Goal: Check status: Check status

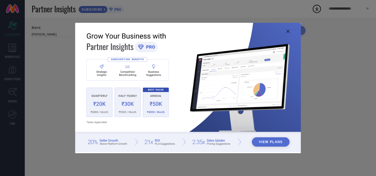
type input "All"
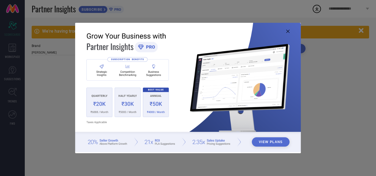
click at [288, 32] on icon at bounding box center [287, 31] width 3 height 3
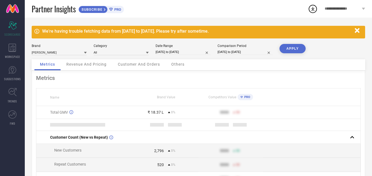
click at [192, 55] on div "Date Range [DATE] to [DATE]" at bounding box center [183, 49] width 55 height 11
select select "6"
select select "2025"
select select "7"
select select "2025"
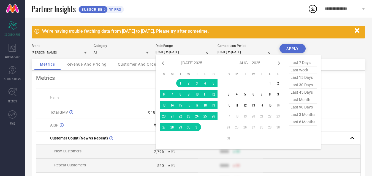
click at [190, 54] on input "[DATE] to [DATE]" at bounding box center [183, 52] width 55 height 6
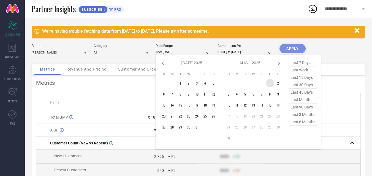
click at [269, 81] on td "1" at bounding box center [270, 83] width 8 height 8
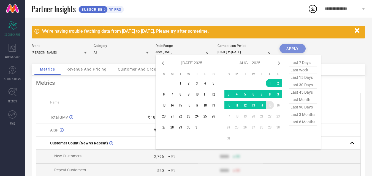
type input "[DATE] to [DATE]"
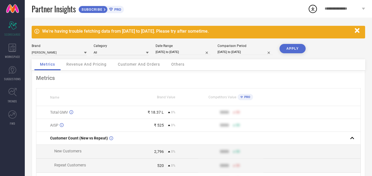
click at [234, 51] on input "[DATE] to [DATE]" at bounding box center [244, 52] width 55 height 6
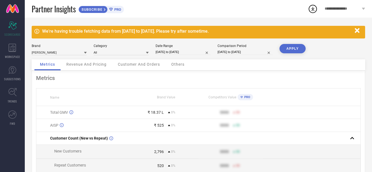
select select "6"
select select "2025"
select select "7"
select select "2025"
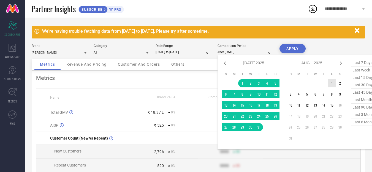
click at [329, 84] on td "1" at bounding box center [332, 83] width 8 height 8
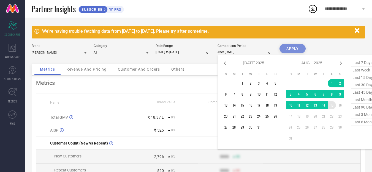
type input "[DATE] to [DATE]"
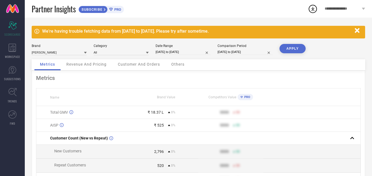
click at [298, 51] on button "APPLY" at bounding box center [292, 48] width 26 height 9
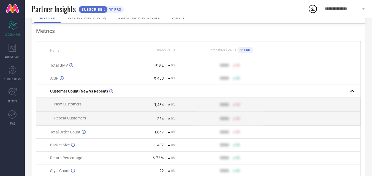
scroll to position [73, 0]
